Goal: Transaction & Acquisition: Purchase product/service

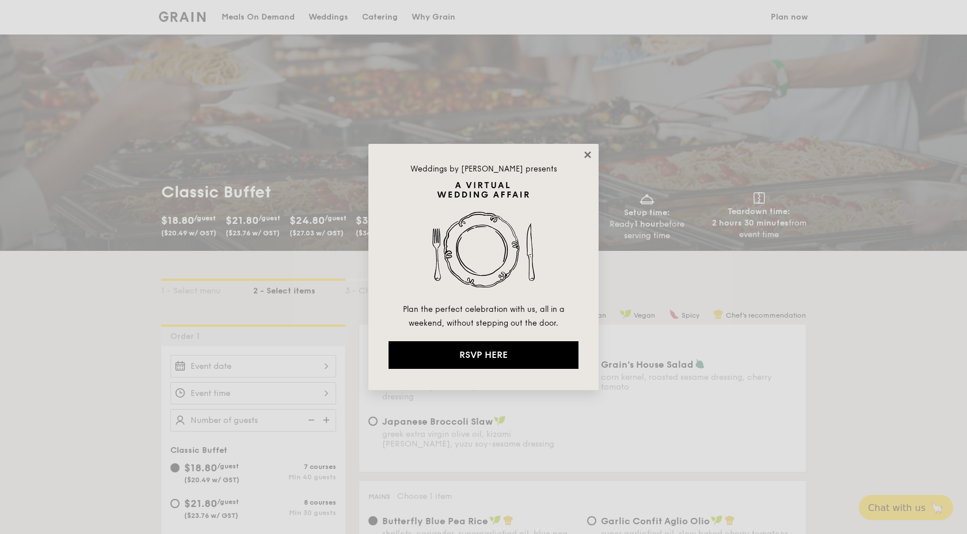
click at [588, 152] on icon at bounding box center [587, 155] width 10 height 10
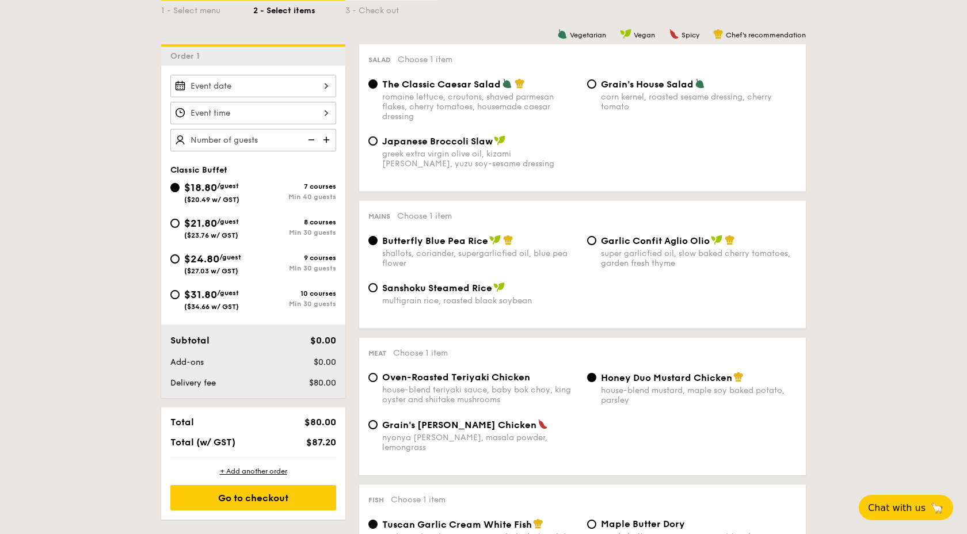
scroll to position [281, 0]
click at [279, 81] on div at bounding box center [253, 85] width 166 height 22
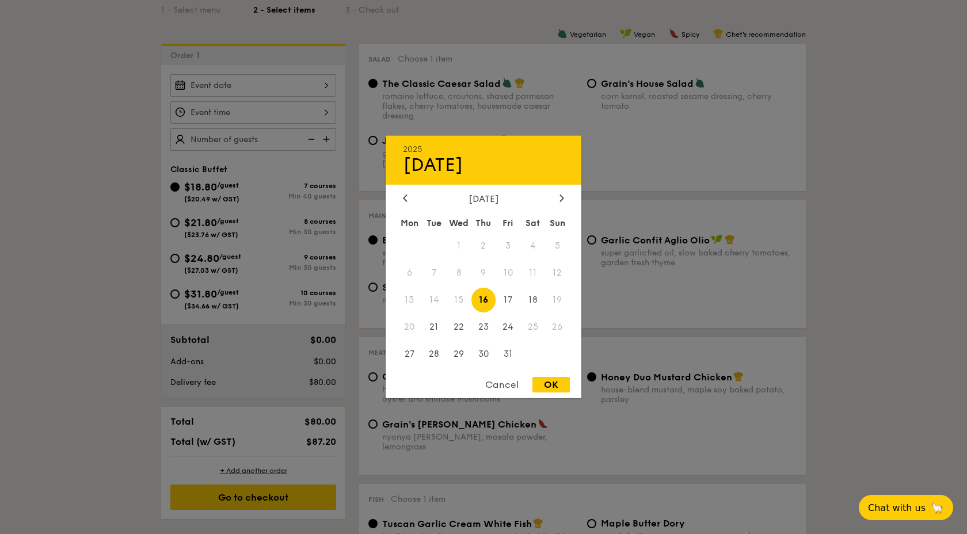
click at [559, 207] on div "[DATE] Mon Tue Wed Thu Fri Sat Sun 1 2 3 4 5 6 7 8 9 10 11 12 13 14 15 16 17 18…" at bounding box center [484, 280] width 196 height 175
click at [559, 199] on icon at bounding box center [561, 197] width 5 height 7
click at [532, 298] on span "15" at bounding box center [532, 300] width 25 height 25
click at [550, 381] on div "OK" at bounding box center [550, 385] width 37 height 16
type input "[DATE]"
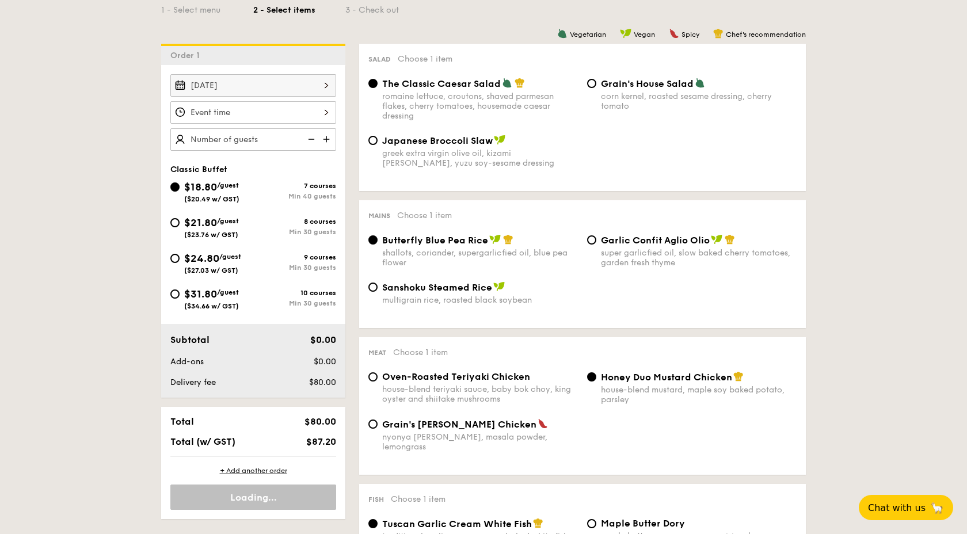
click at [253, 113] on div at bounding box center [253, 112] width 166 height 22
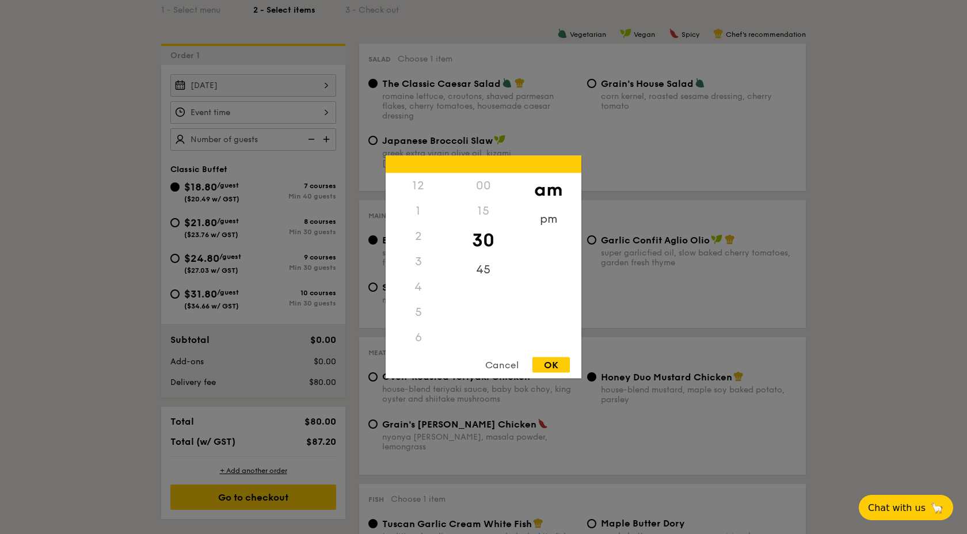
scroll to position [127, 0]
click at [547, 221] on div "pm" at bounding box center [548, 223] width 65 height 33
click at [428, 214] on div "6" at bounding box center [418, 215] width 65 height 33
click at [422, 187] on div "5" at bounding box center [418, 189] width 65 height 33
click at [489, 245] on div "30" at bounding box center [483, 240] width 65 height 33
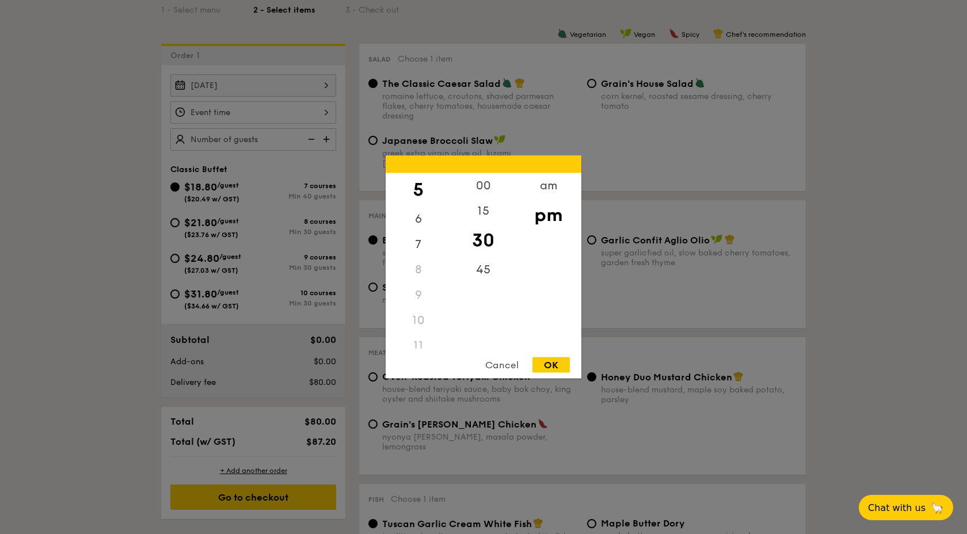
click at [559, 358] on div "OK" at bounding box center [550, 365] width 37 height 16
type input "5:30PM"
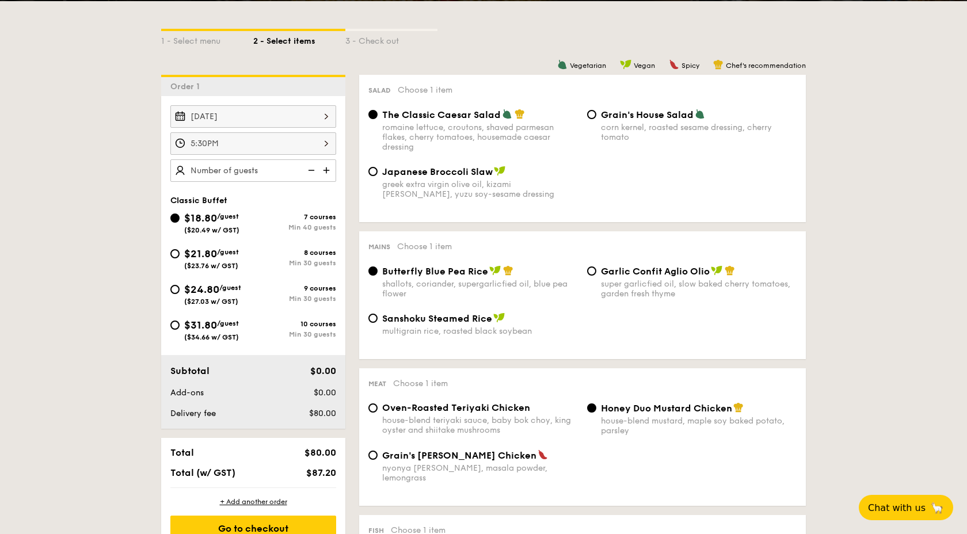
scroll to position [279, 0]
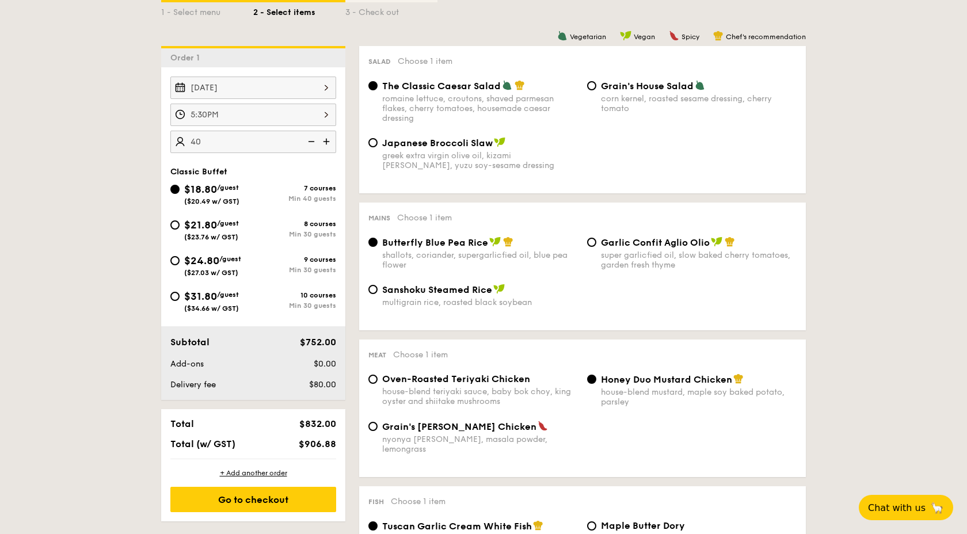
type input "40 guests"
click at [205, 227] on span "$21.80" at bounding box center [200, 225] width 33 height 13
click at [180, 227] on input "$21.80 /guest ($23.76 w/ GST) 8 courses Min 30 guests" at bounding box center [174, 224] width 9 height 9
radio input "true"
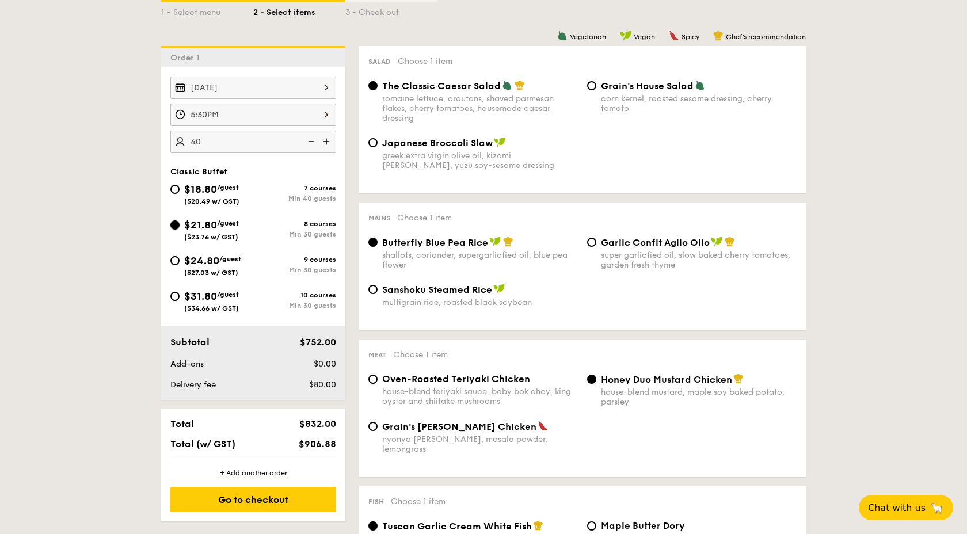
radio input "true"
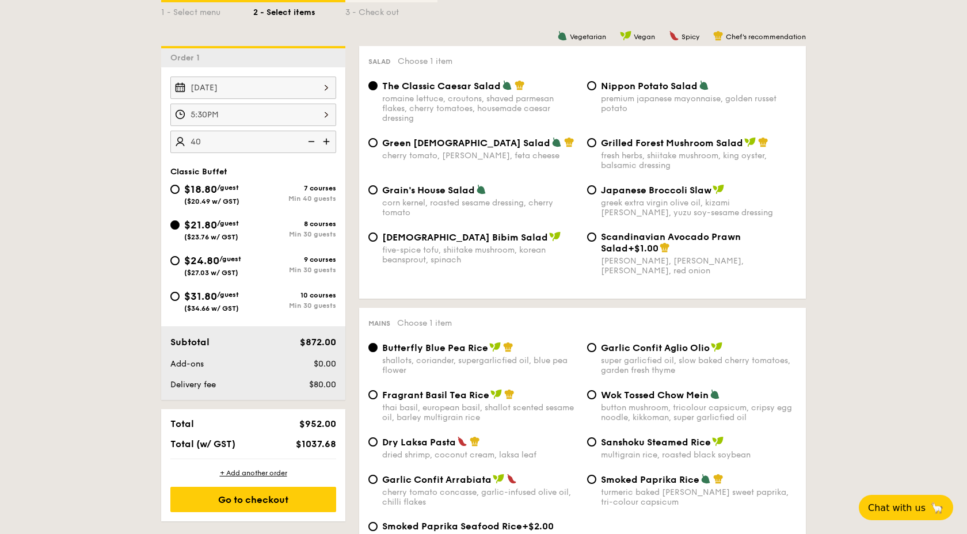
click at [307, 140] on img at bounding box center [310, 142] width 17 height 22
click at [311, 140] on img at bounding box center [310, 142] width 17 height 22
type input "30 guests"
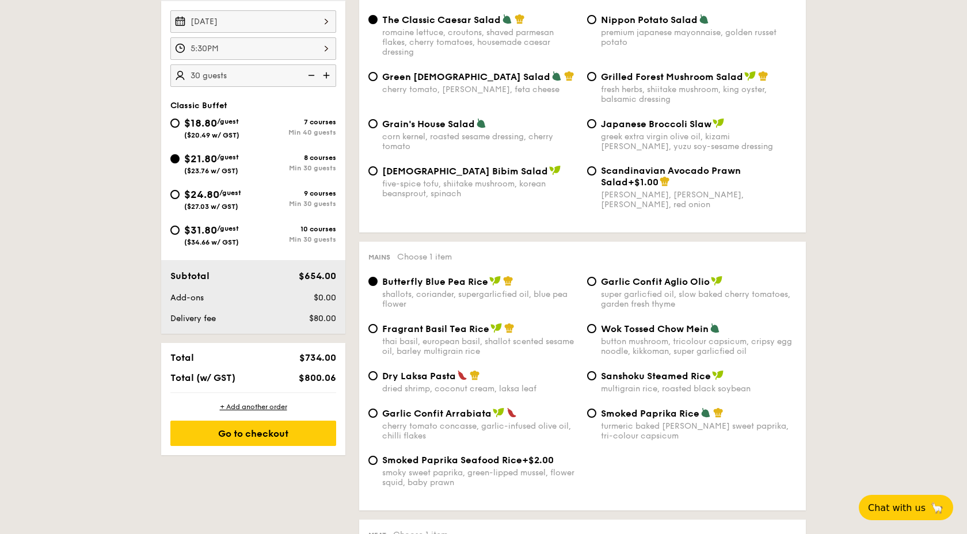
scroll to position [367, 0]
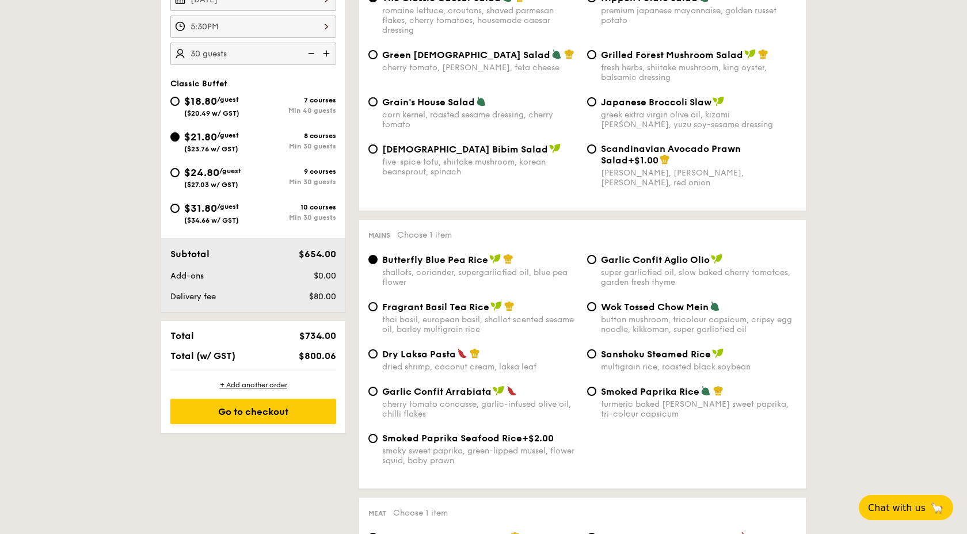
click at [654, 271] on div "super garlicfied oil, slow baked cherry tomatoes, garden fresh thyme" at bounding box center [699, 278] width 196 height 20
click at [596, 264] on input "Garlic Confit Aglio Olio super garlicfied oil, slow baked cherry tomatoes, gard…" at bounding box center [591, 259] width 9 height 9
radio input "true"
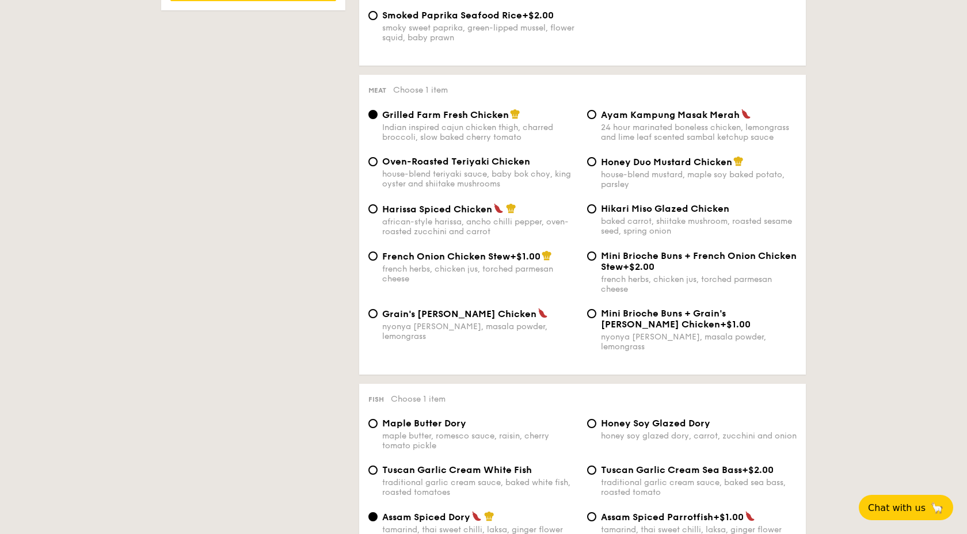
scroll to position [789, 0]
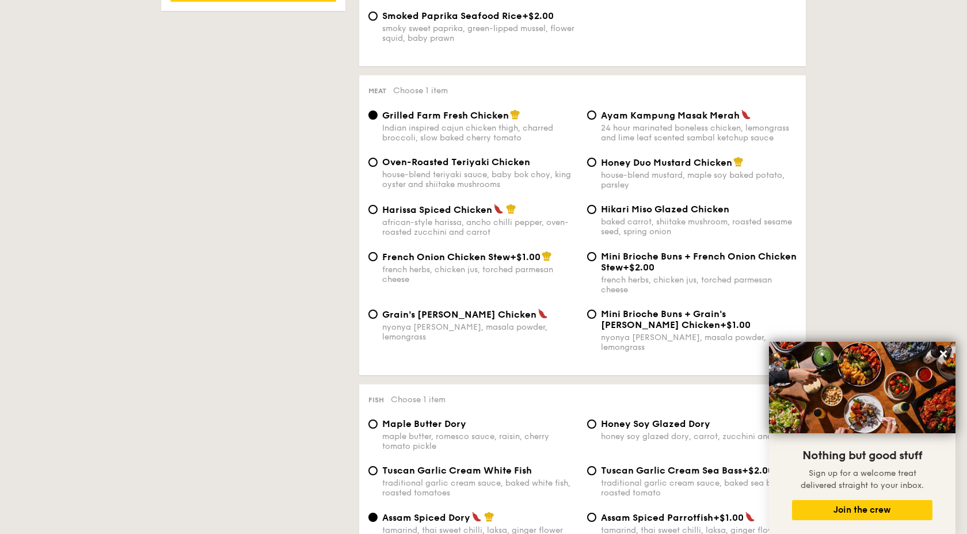
click at [681, 139] on div "24 hour marinated boneless chicken, lemongrass and lime leaf scented sambal ket…" at bounding box center [699, 133] width 196 height 20
click at [596, 120] on input "Ayam Kampung Masak Merah 24 hour marinated boneless chicken, lemongrass and lim…" at bounding box center [591, 115] width 9 height 9
radio input "true"
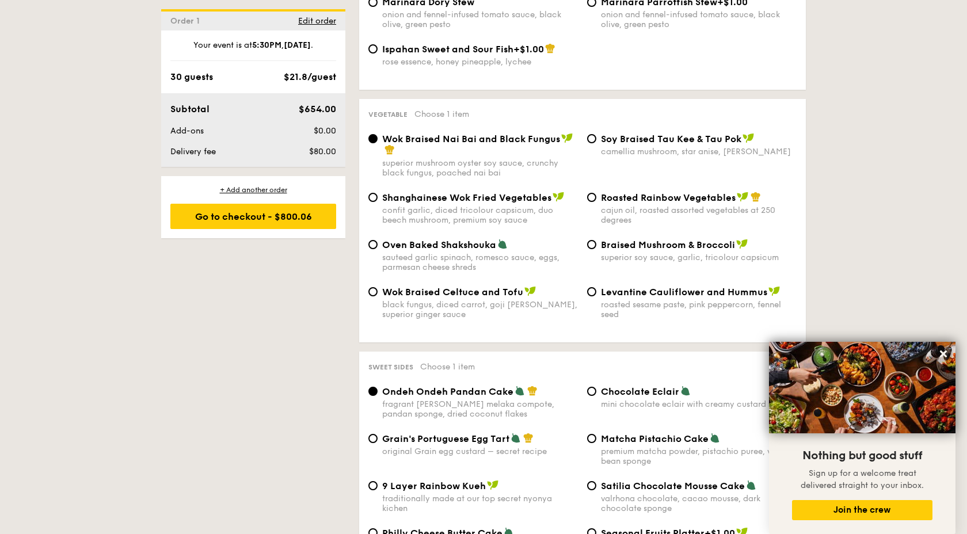
scroll to position [1400, 0]
click at [452, 238] on span "Oven Baked Shakshouka" at bounding box center [439, 243] width 114 height 11
click at [378, 239] on input "Oven Baked Shakshouka sauteed garlic spinach, romesco sauce, eggs, parmesan che…" at bounding box center [372, 243] width 9 height 9
radio input "true"
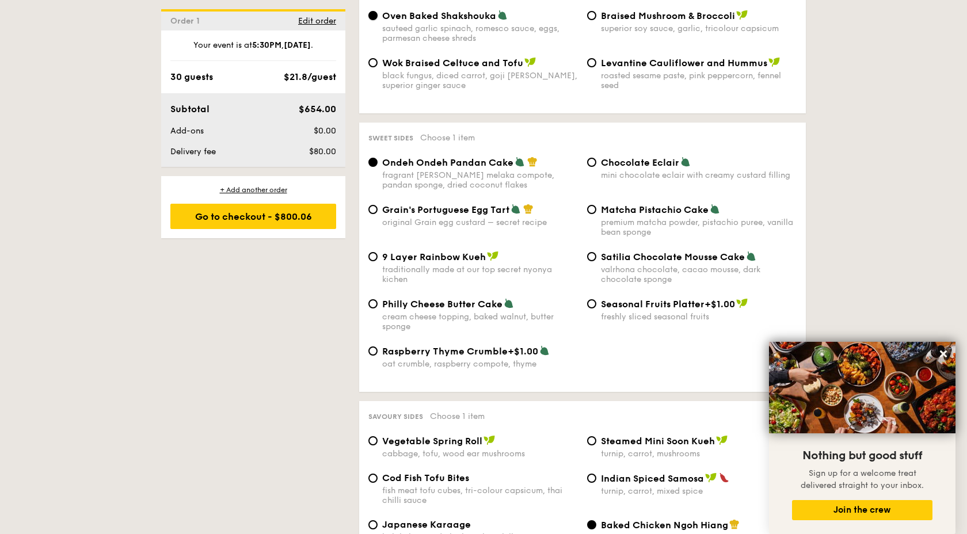
scroll to position [1629, 0]
click at [656, 159] on span "Chocolate Eclair" at bounding box center [640, 161] width 78 height 11
click at [596, 159] on input "Chocolate Eclair mini chocolate eclair with creamy custard filling" at bounding box center [591, 161] width 9 height 9
radio input "true"
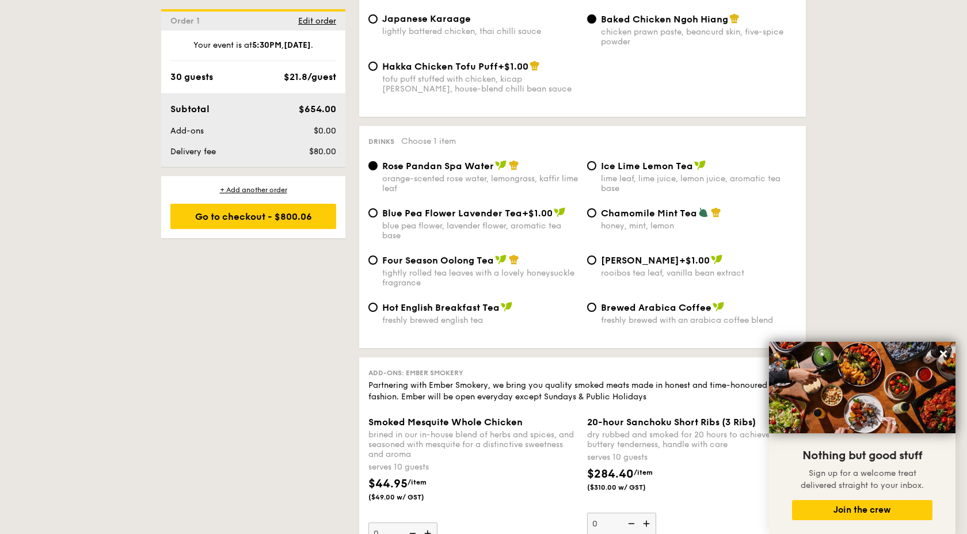
scroll to position [2134, 0]
click at [668, 209] on span "Chamomile Mint Tea" at bounding box center [649, 212] width 96 height 11
click at [596, 209] on input "Chamomile Mint Tea honey, mint, lemon" at bounding box center [591, 212] width 9 height 9
radio input "true"
click at [670, 163] on span "Ice Lime Lemon Tea" at bounding box center [647, 165] width 92 height 11
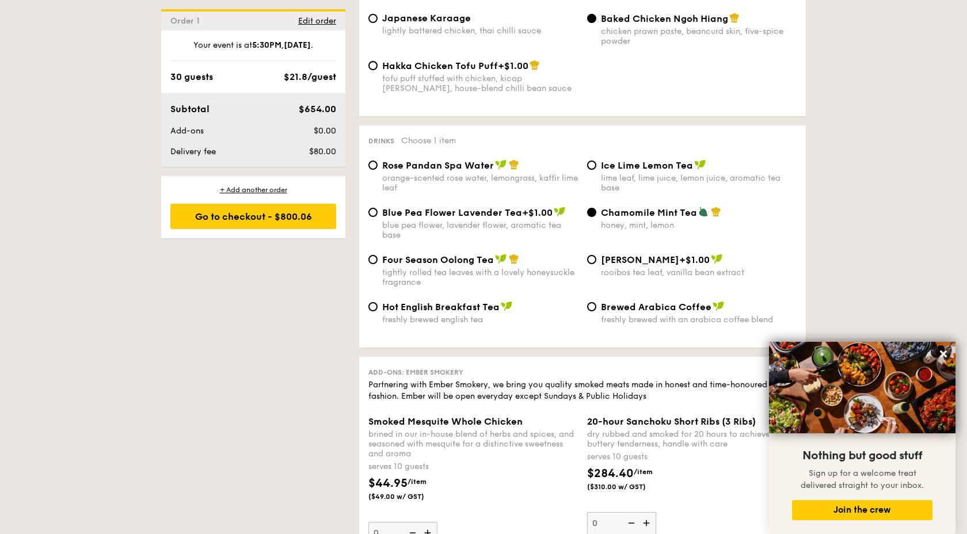
click at [596, 163] on input "Ice Lime Lemon Tea lime leaf, lime juice, lemon juice, aromatic tea base" at bounding box center [591, 165] width 9 height 9
radio input "true"
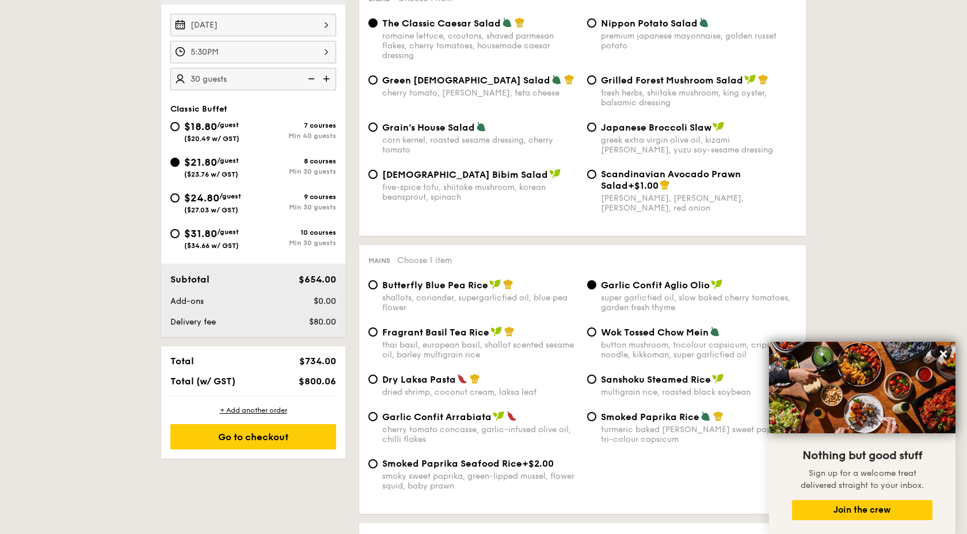
scroll to position [345, 0]
